Goal: Information Seeking & Learning: Learn about a topic

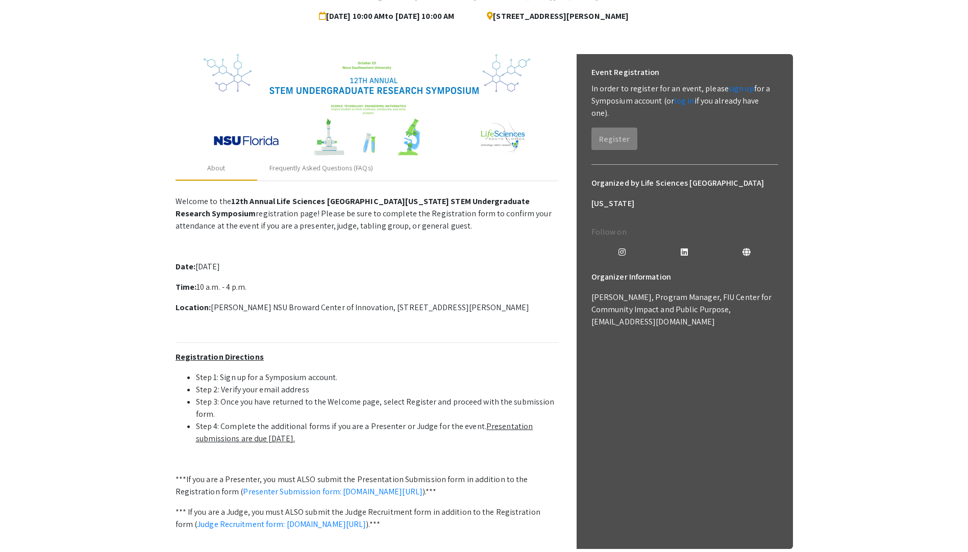
scroll to position [153, 0]
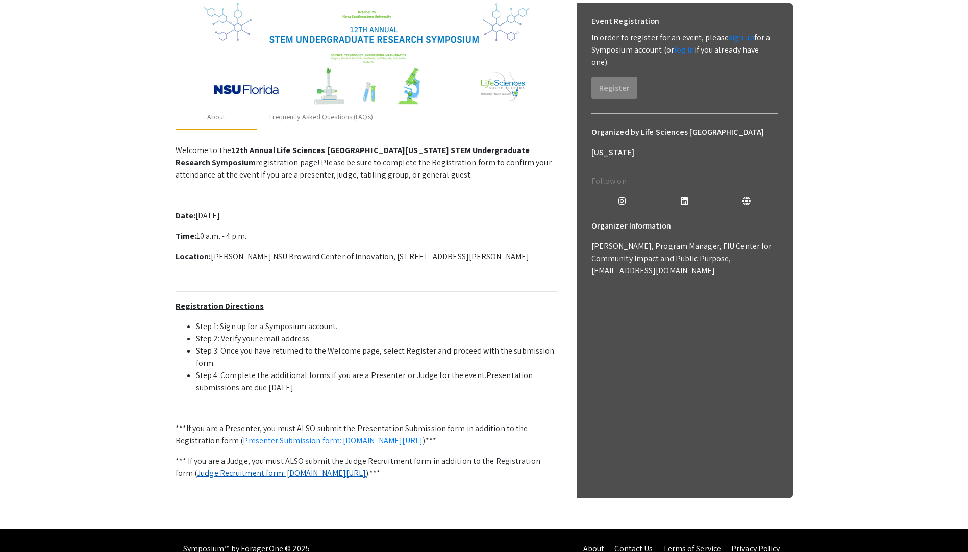
click at [366, 475] on link "Judge Recruitment form: [DOMAIN_NAME][URL]" at bounding box center [281, 473] width 169 height 11
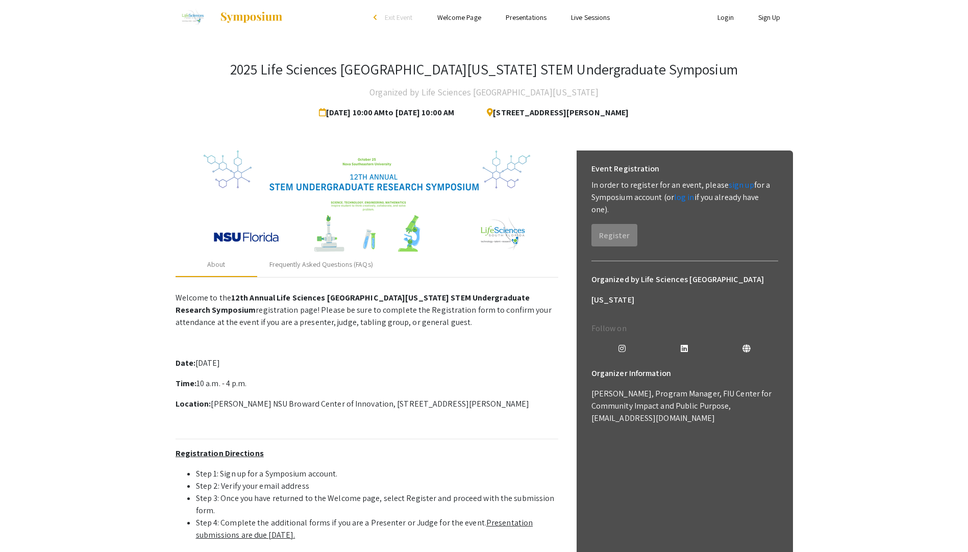
scroll to position [0, 0]
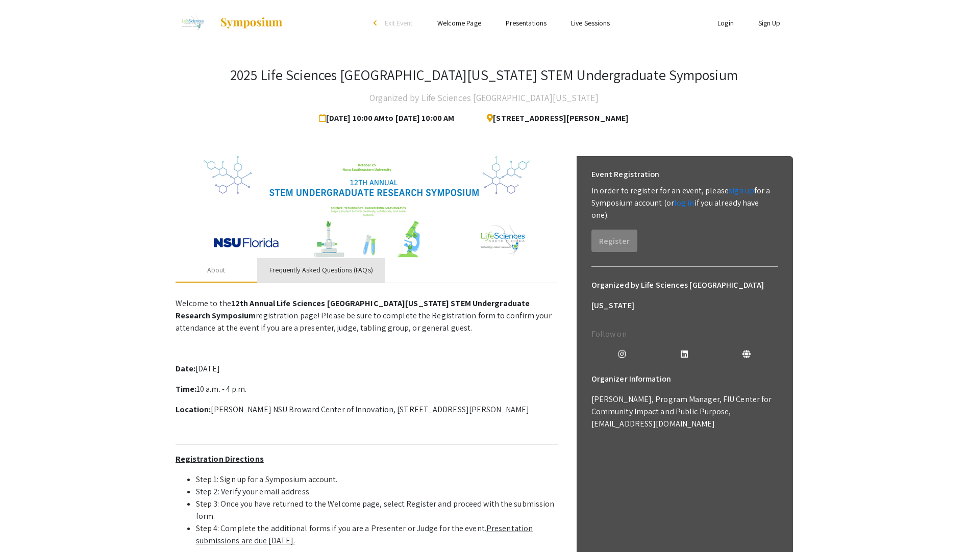
click at [324, 278] on div "Frequently Asked Questions (FAQs)" at bounding box center [321, 270] width 128 height 24
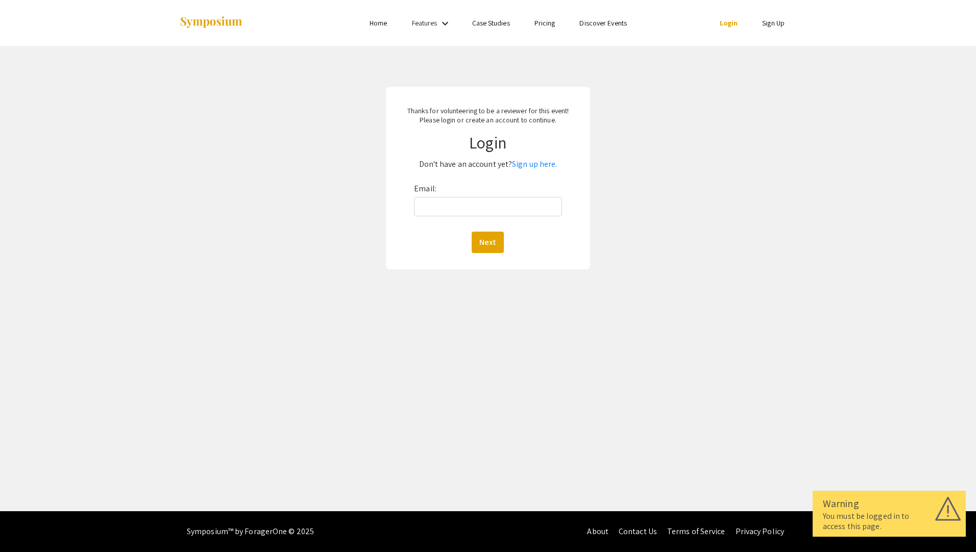
click at [549, 22] on link "Pricing" at bounding box center [544, 22] width 21 height 9
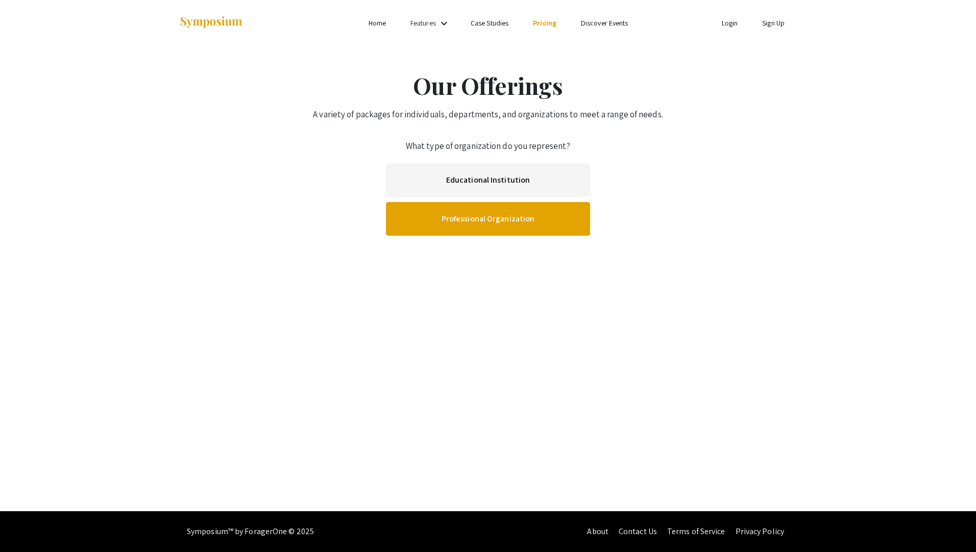
click at [514, 222] on link "Professional Organization" at bounding box center [488, 219] width 204 height 34
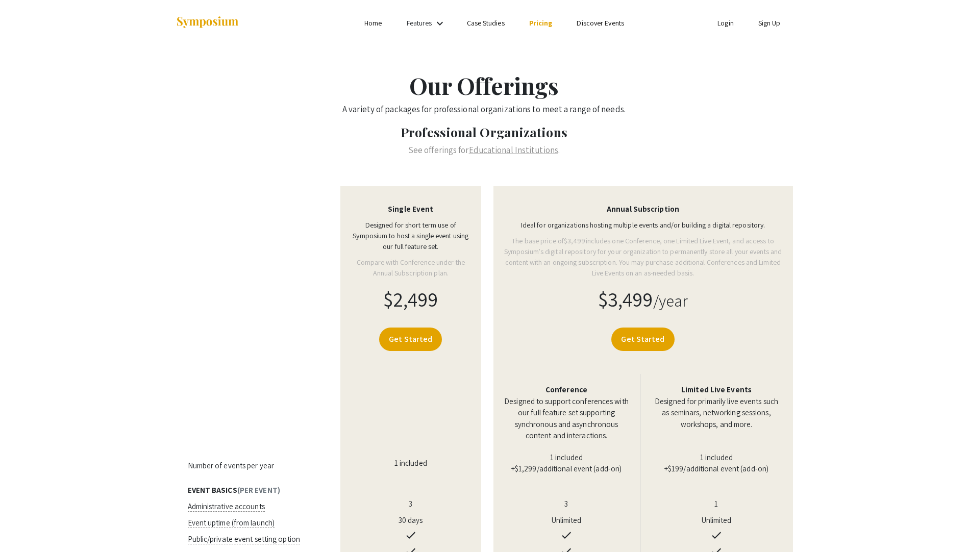
click at [601, 24] on link "Discover Events" at bounding box center [600, 22] width 47 height 9
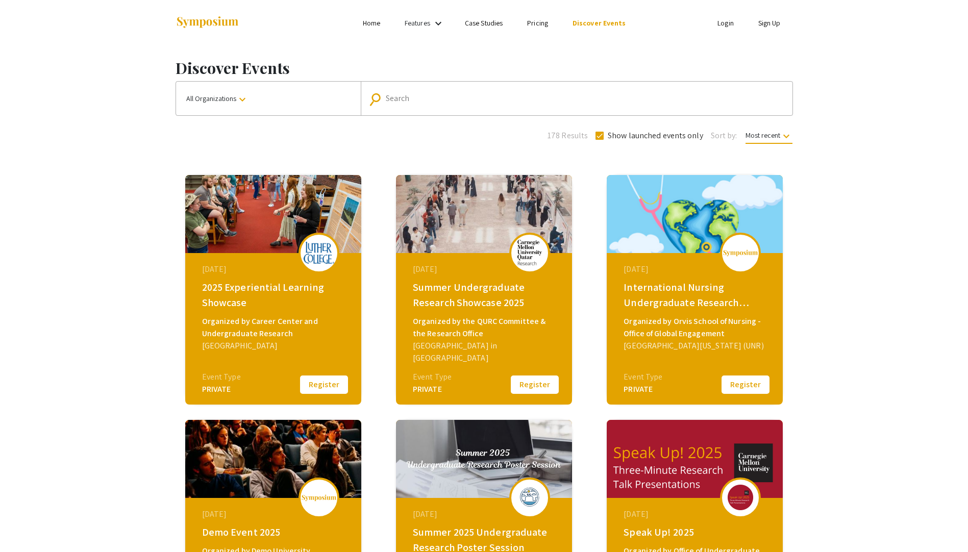
click at [486, 23] on link "Case Studies" at bounding box center [484, 22] width 38 height 9
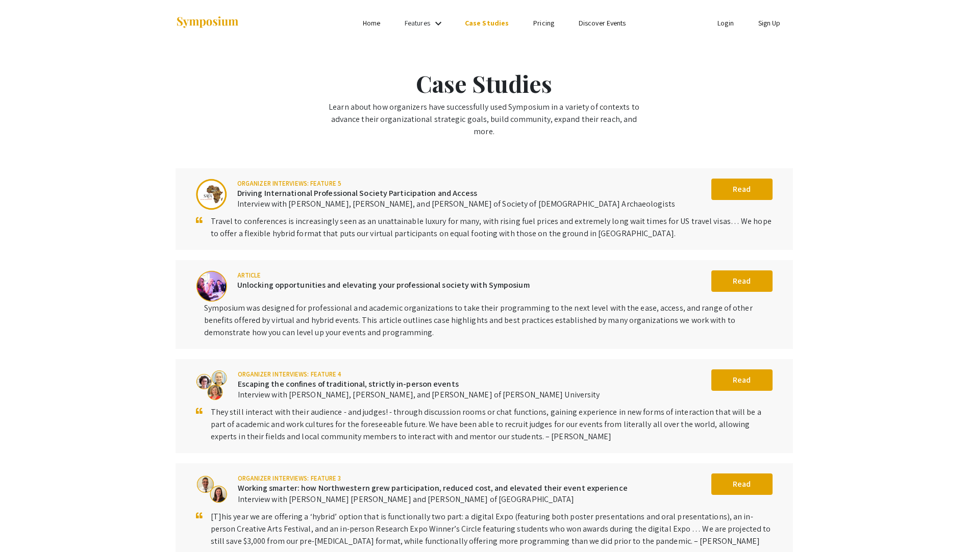
click at [440, 24] on mat-icon "keyboard_arrow_down" at bounding box center [438, 23] width 12 height 12
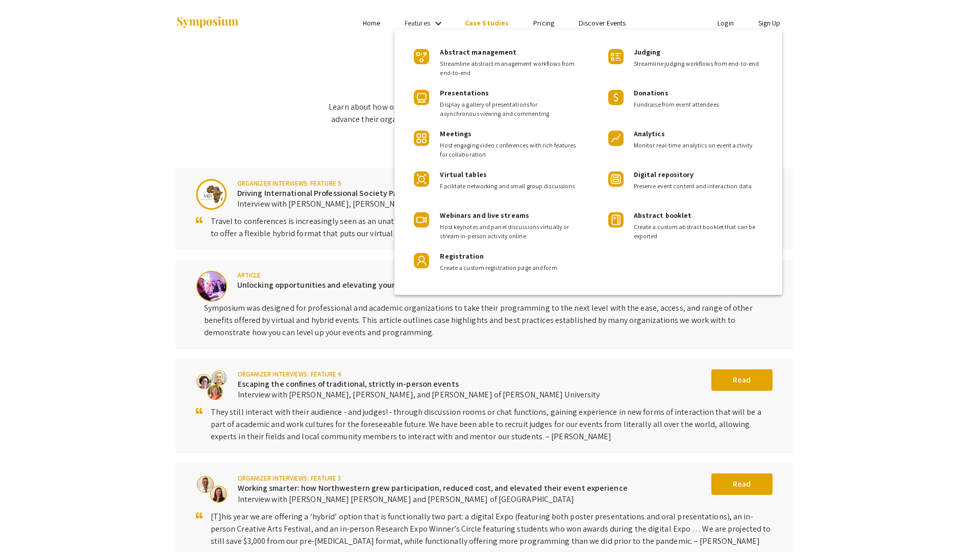
click at [382, 23] on div at bounding box center [484, 276] width 968 height 552
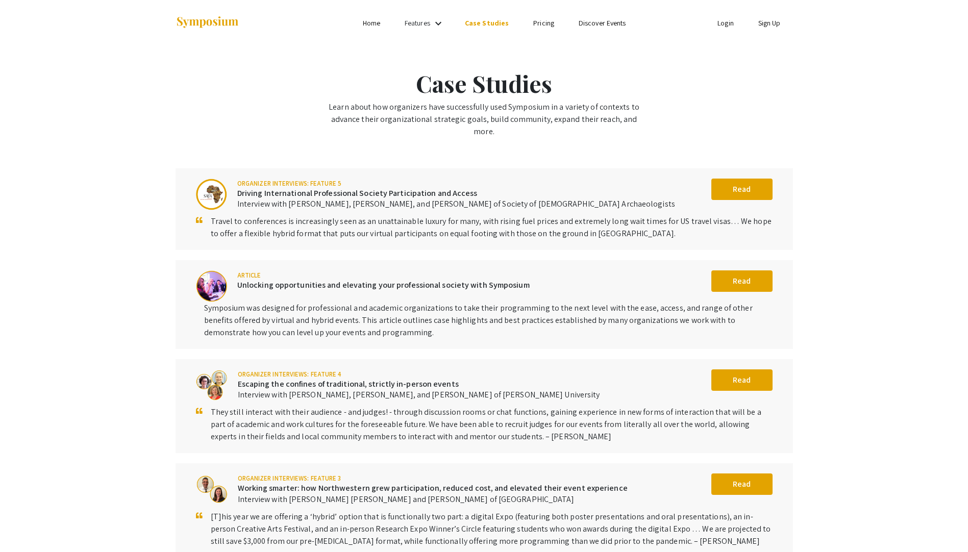
click at [375, 23] on link "Home" at bounding box center [371, 22] width 17 height 9
